Goal: Transaction & Acquisition: Purchase product/service

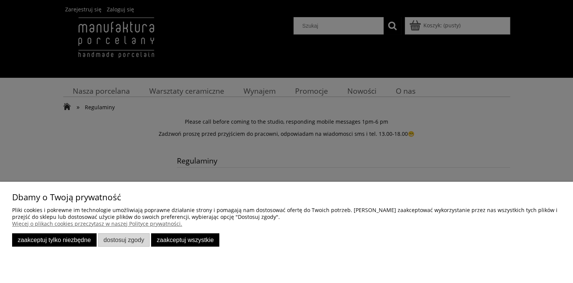
click at [58, 239] on button "Zaakceptuj tylko niezbędne" at bounding box center [54, 239] width 84 height 13
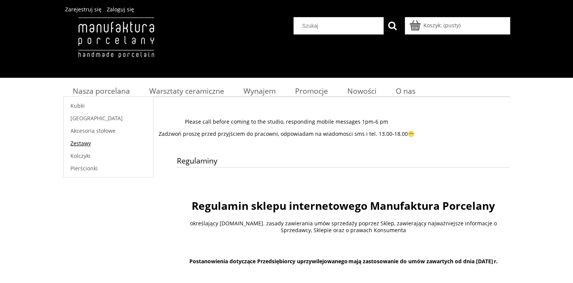
click at [77, 144] on span "Zestawy" at bounding box center [80, 142] width 20 height 7
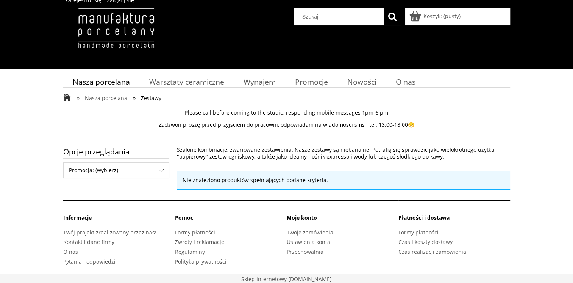
scroll to position [10, 0]
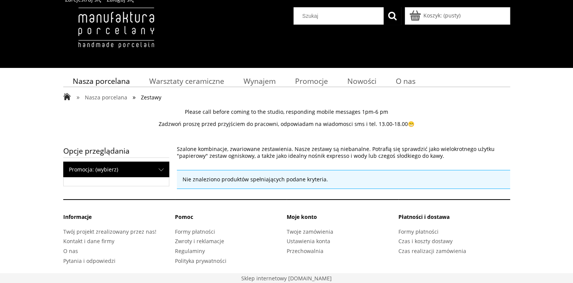
click at [161, 167] on span "Promocja: (wybierz)" at bounding box center [116, 169] width 105 height 15
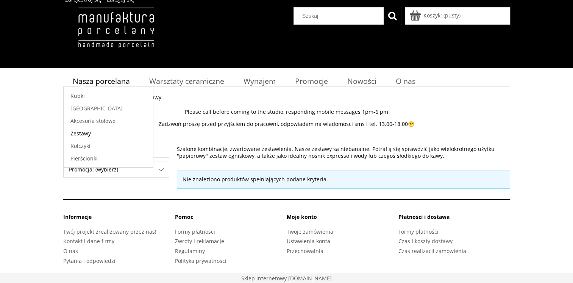
click at [89, 134] on span "Zestawy" at bounding box center [80, 133] width 20 height 7
